Goal: Information Seeking & Learning: Learn about a topic

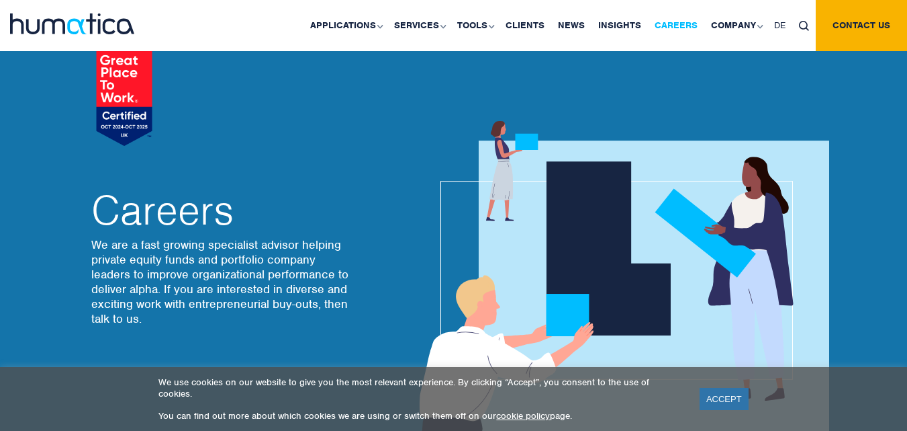
click at [680, 23] on link "Careers" at bounding box center [676, 25] width 56 height 51
click at [677, 24] on link "Careers" at bounding box center [676, 25] width 56 height 51
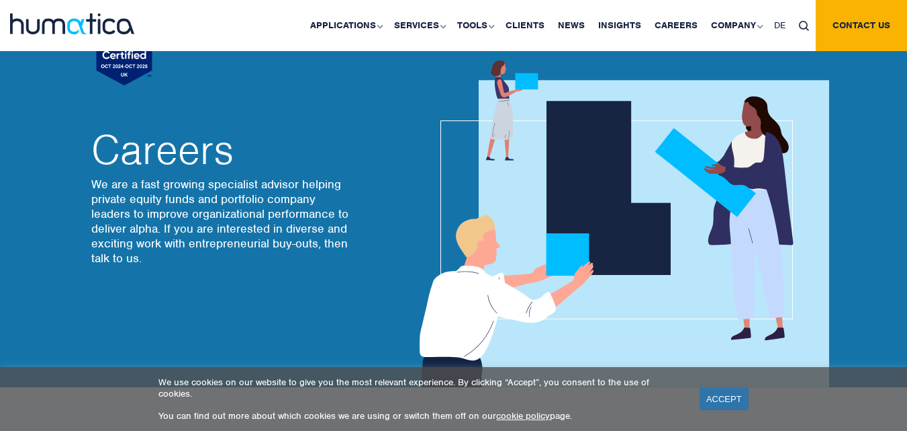
scroll to position [134, 0]
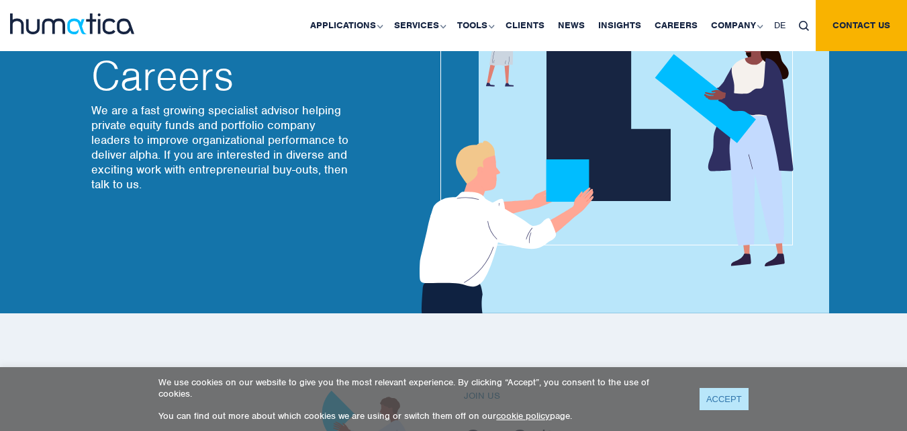
click at [723, 400] on link "ACCEPT" at bounding box center [724, 399] width 49 height 22
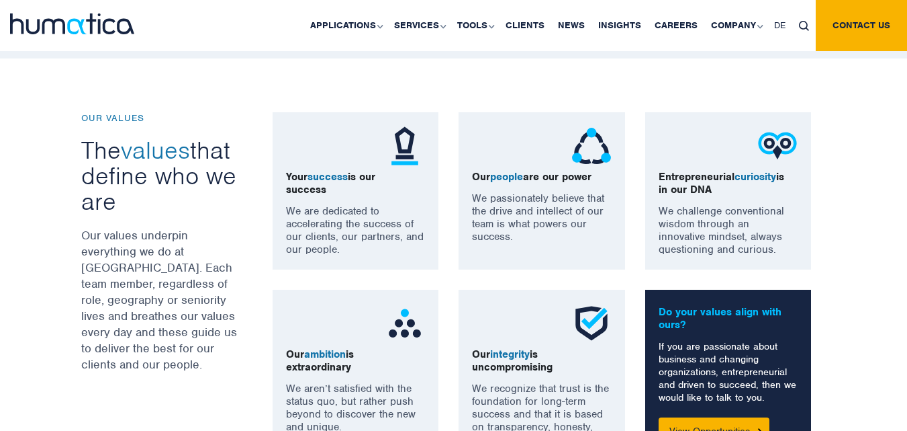
scroll to position [1008, 0]
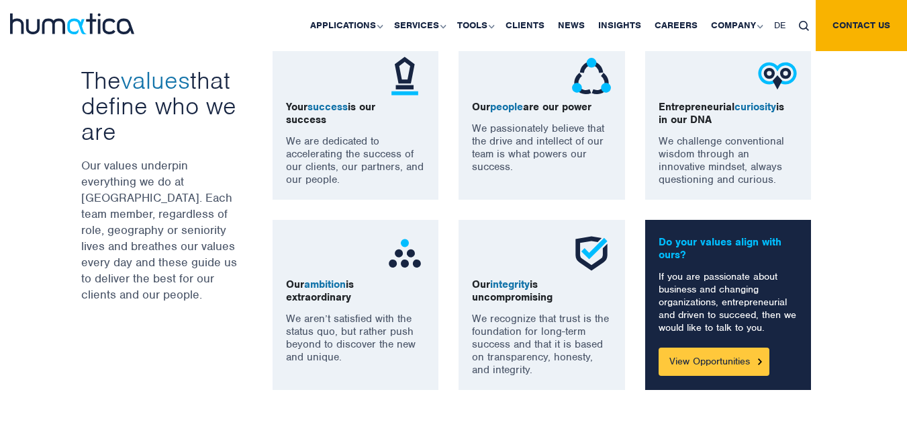
click at [699, 367] on link "View Opportunities" at bounding box center [714, 361] width 111 height 28
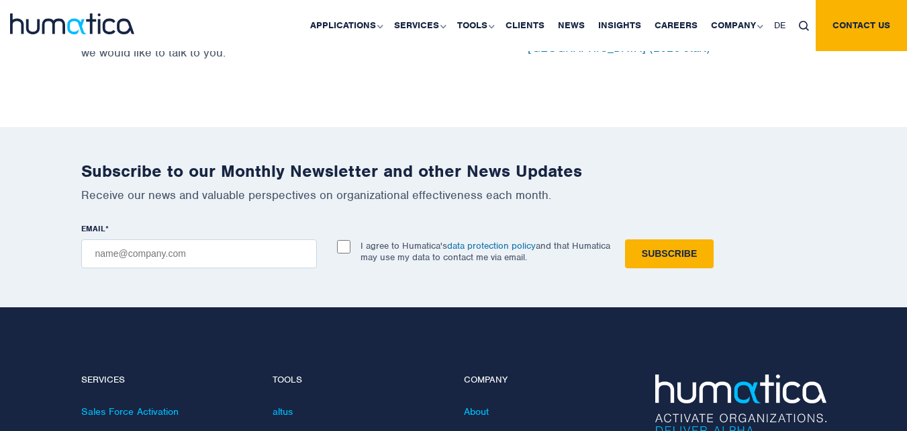
scroll to position [4683, 0]
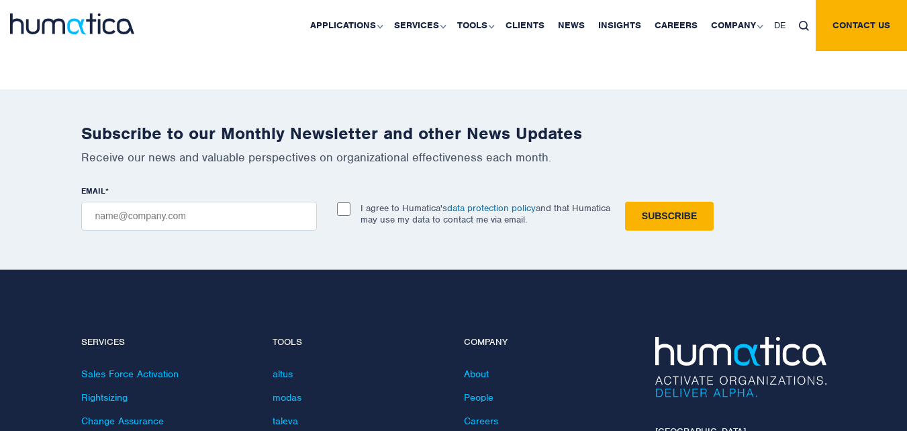
click at [224, 204] on input "EMAIL *" at bounding box center [199, 216] width 236 height 29
type input "rsidani21@gmail.com"
click at [346, 206] on input "I agree to Humatica's data protection policy and that Humatica may use my data …" at bounding box center [343, 208] width 13 height 13
checkbox input "true"
click at [680, 215] on input "Subscribe" at bounding box center [669, 216] width 89 height 29
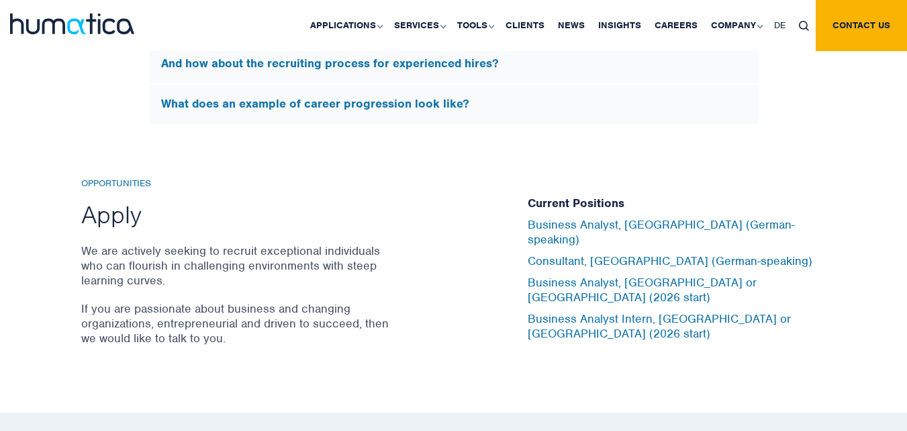
scroll to position [4347, 0]
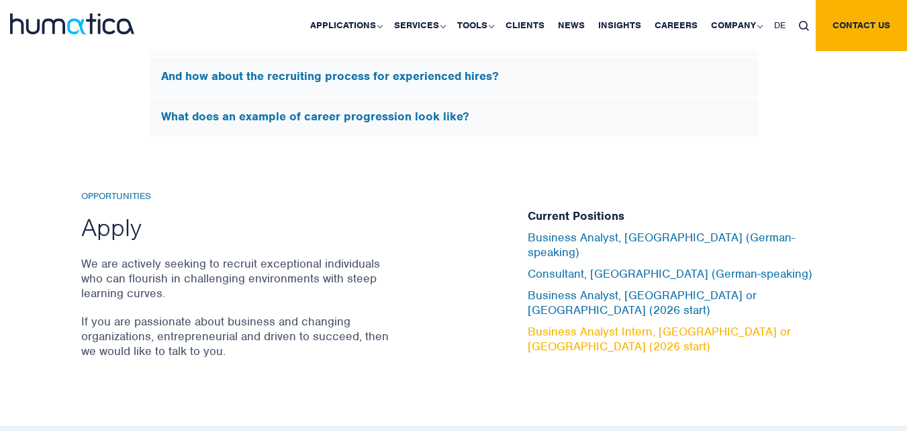
click at [625, 324] on link "Business Analyst Intern, London or Munich (2026 start)" at bounding box center [659, 339] width 263 height 30
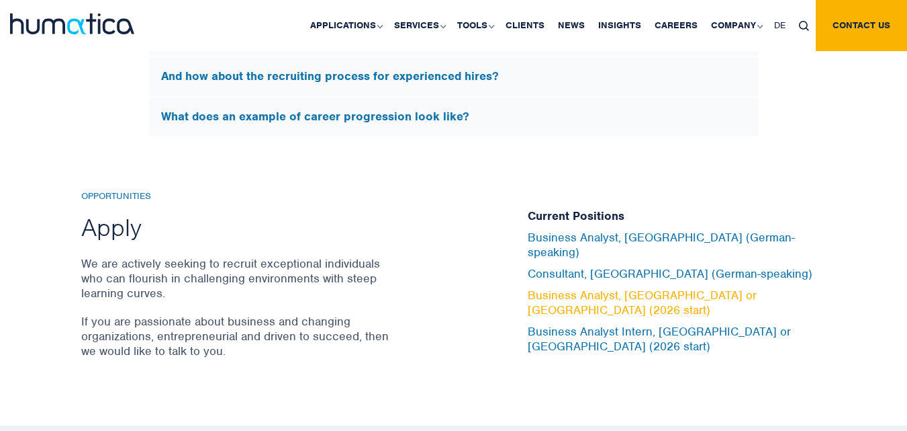
click at [608, 297] on link "Business Analyst, London or Munich (2026 start)" at bounding box center [642, 302] width 229 height 30
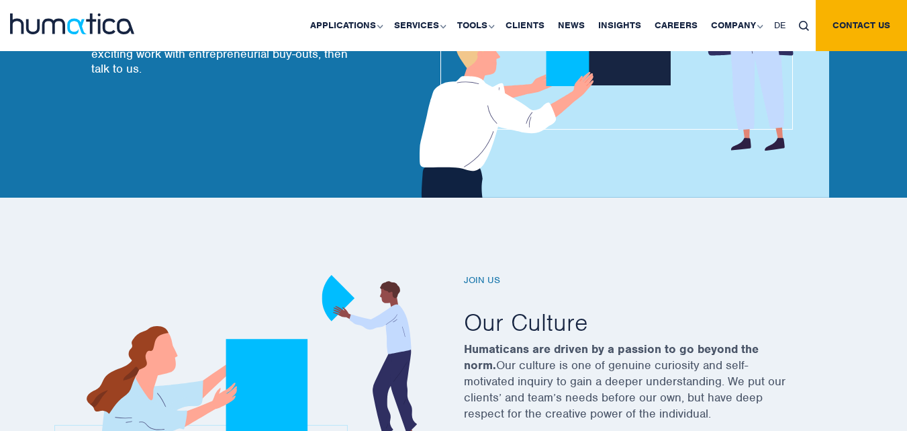
scroll to position [116, 0]
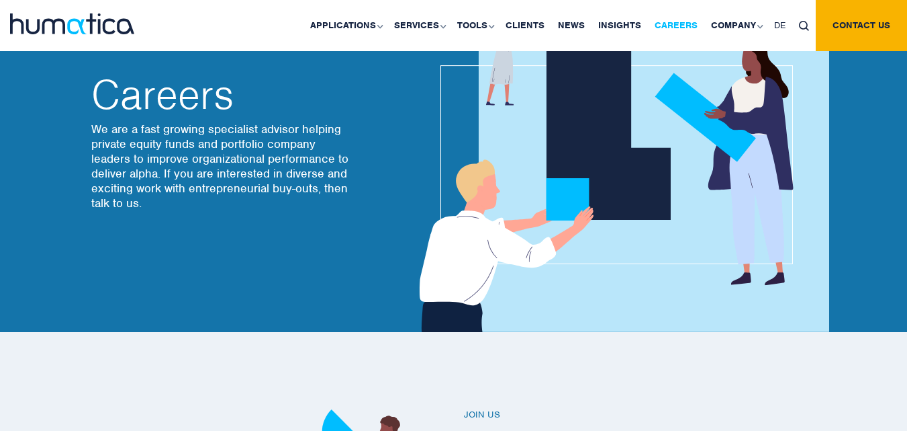
click at [665, 22] on link "Careers" at bounding box center [676, 25] width 56 height 51
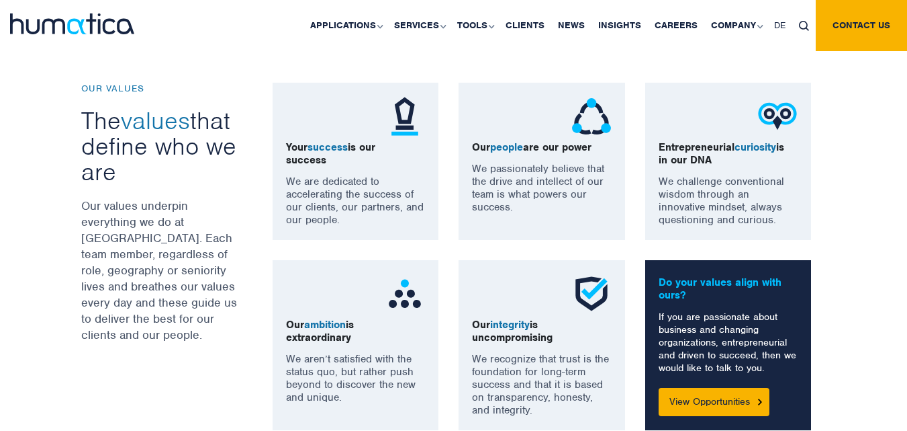
scroll to position [1008, 0]
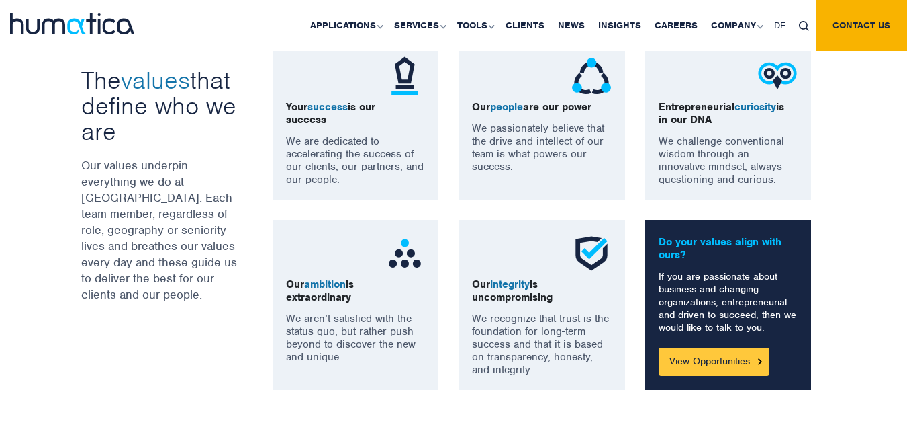
click at [721, 359] on link "View Opportunities" at bounding box center [714, 361] width 111 height 28
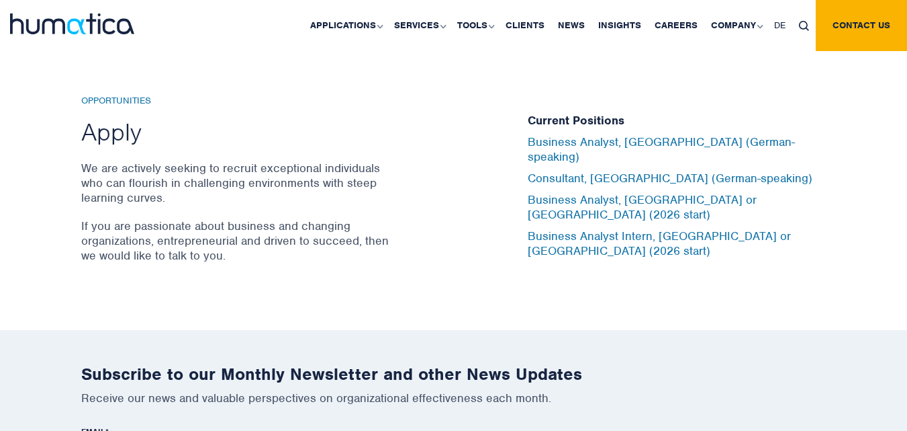
scroll to position [4549, 0]
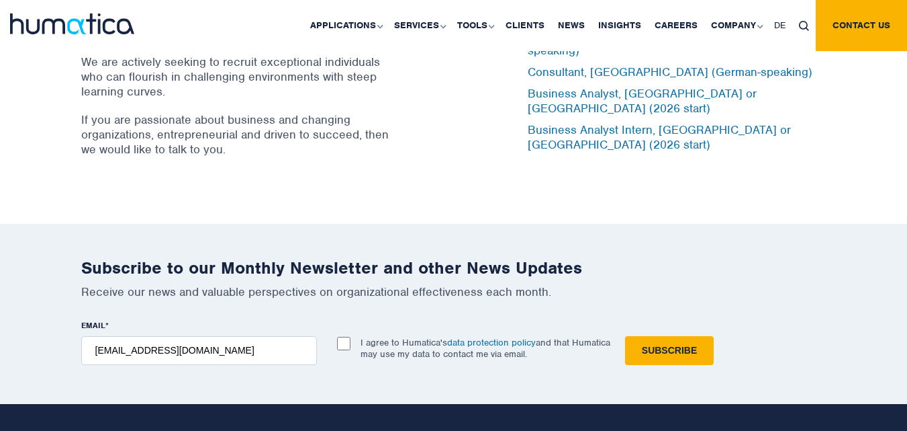
click at [347, 343] on input "I agree to Humatica's data protection policy and that Humatica may use my data …" at bounding box center [343, 343] width 13 height 13
checkbox input "true"
click at [687, 345] on input "Subscribe" at bounding box center [669, 350] width 89 height 29
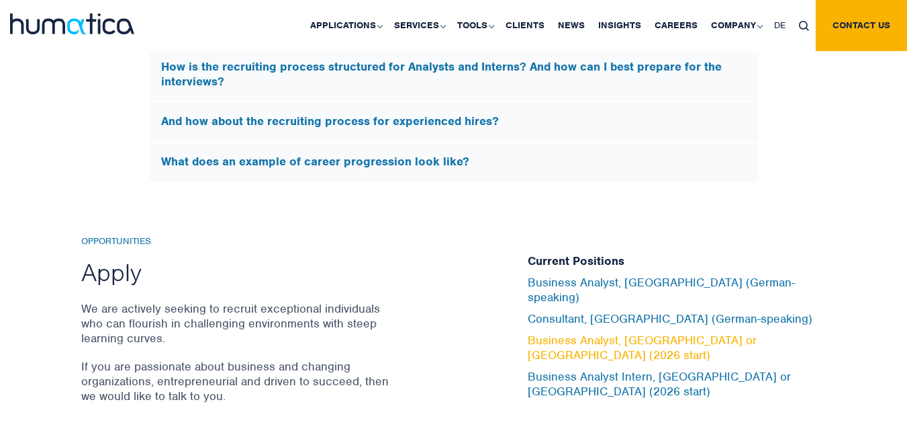
scroll to position [4280, 0]
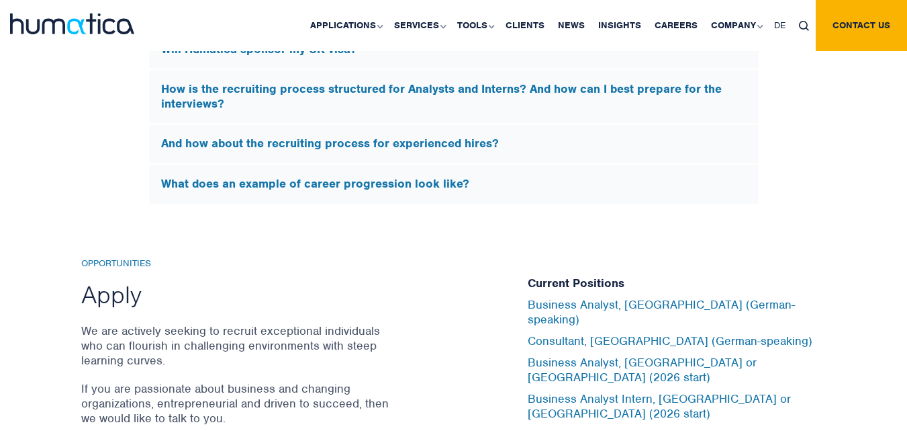
click at [804, 28] on img at bounding box center [804, 26] width 10 height 10
click at [771, 75] on input "text" at bounding box center [823, 74] width 154 height 35
type input "Business Analyst Consulting Graduate Scheme"
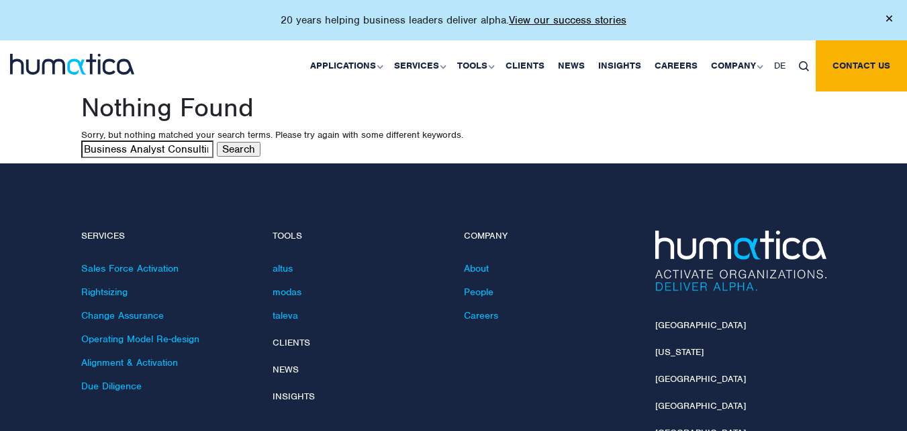
click at [233, 150] on input "Search" at bounding box center [239, 149] width 44 height 15
drag, startPoint x: 167, startPoint y: 146, endPoint x: 234, endPoint y: 150, distance: 67.3
click at [234, 150] on form "Search for: Business Analyst Consulting Graduate Scheme Search" at bounding box center [454, 151] width 746 height 23
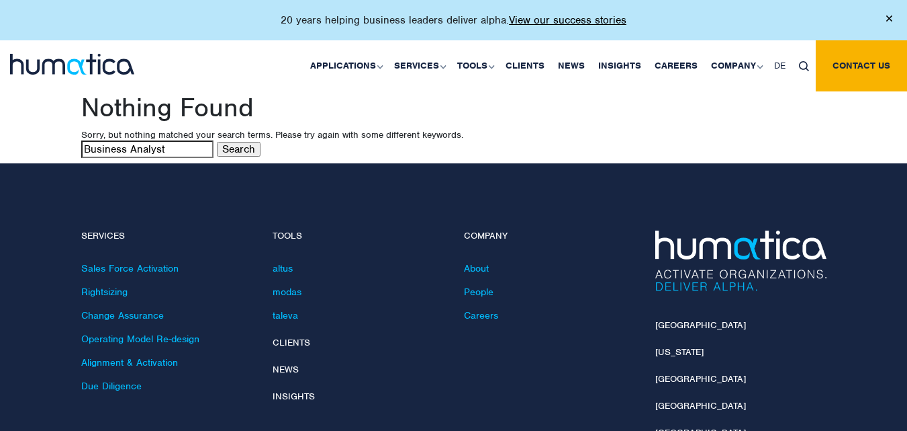
type input "Business Analyst"
click at [222, 153] on input "Search" at bounding box center [239, 149] width 44 height 15
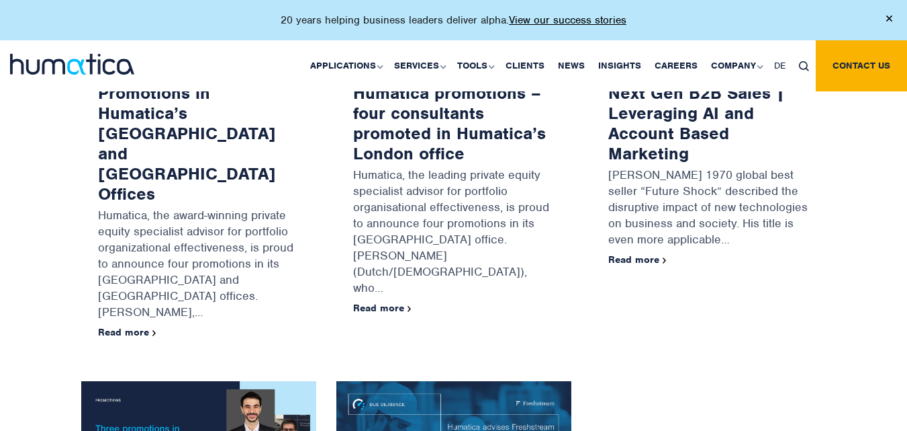
scroll to position [202, 0]
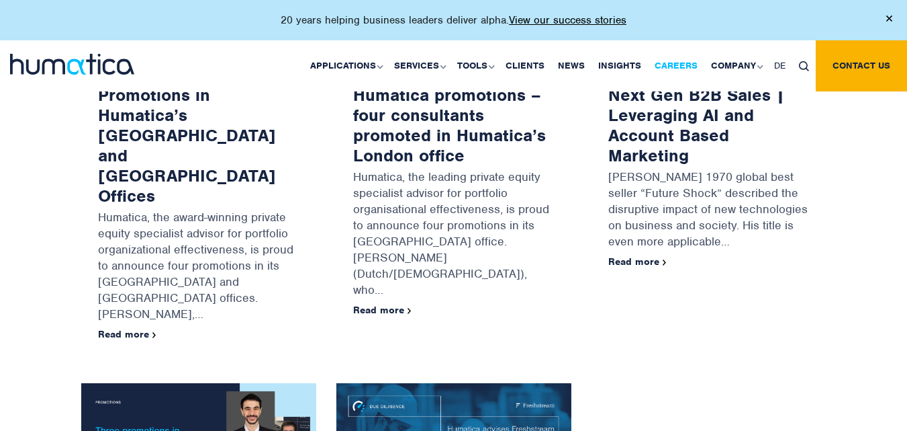
click at [689, 61] on link "Careers" at bounding box center [676, 65] width 56 height 51
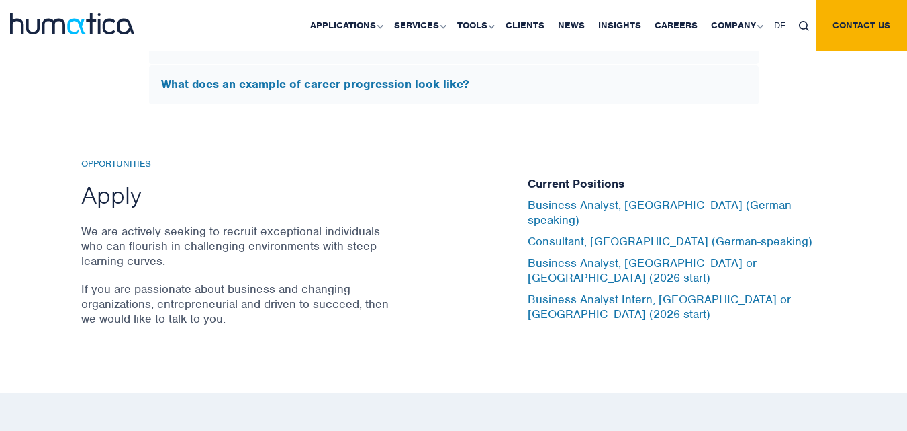
scroll to position [4433, 0]
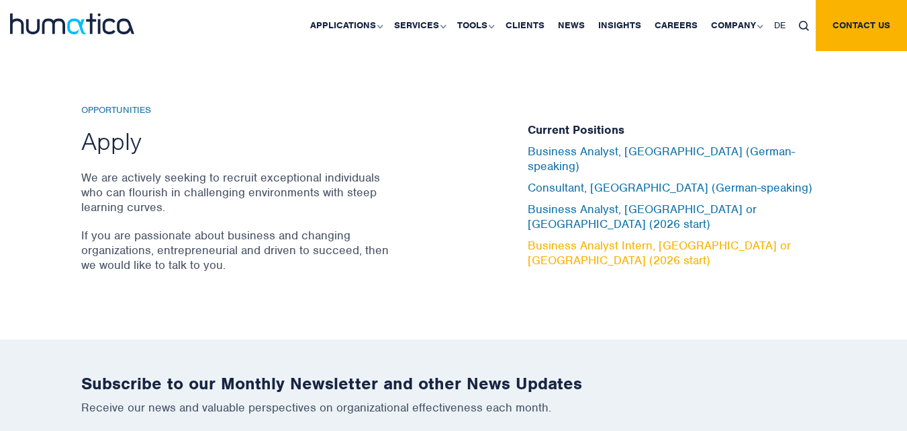
click at [638, 238] on link "Business Analyst Intern, [GEOGRAPHIC_DATA] or [GEOGRAPHIC_DATA] (2026 start)" at bounding box center [659, 253] width 263 height 30
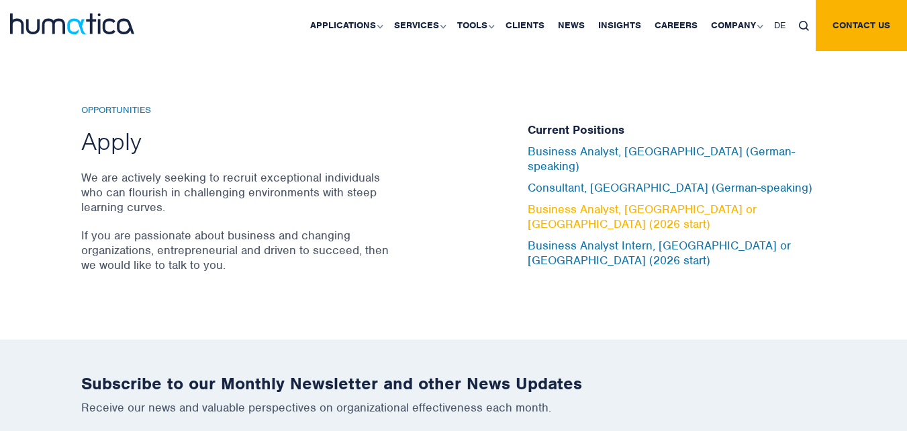
click at [623, 213] on link "Business Analyst, [GEOGRAPHIC_DATA] or [GEOGRAPHIC_DATA] (2026 start)" at bounding box center [642, 217] width 229 height 30
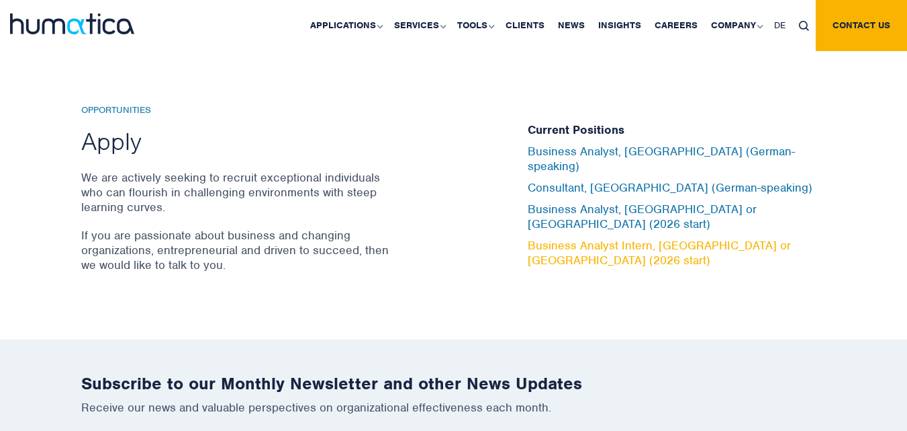
click at [611, 238] on link "Business Analyst Intern, [GEOGRAPHIC_DATA] or [GEOGRAPHIC_DATA] (2026 start)" at bounding box center [659, 253] width 263 height 30
